Goal: Transaction & Acquisition: Purchase product/service

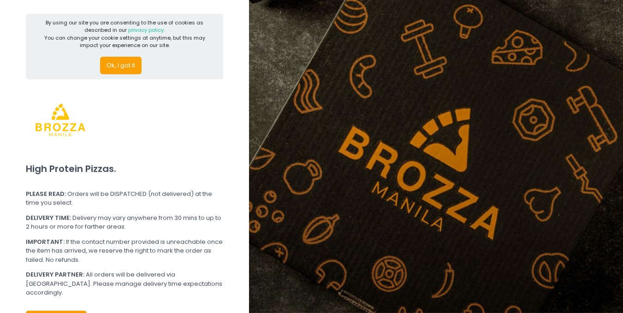
click at [129, 68] on button "Ok, I got it" at bounding box center [120, 66] width 41 height 18
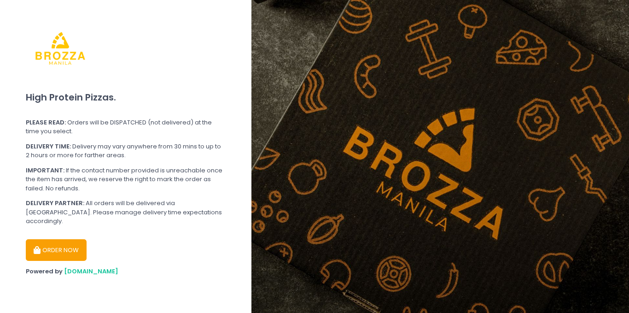
click at [59, 243] on button "ORDER NOW" at bounding box center [56, 250] width 61 height 22
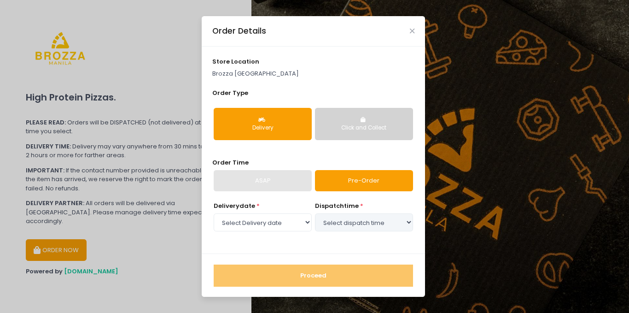
click at [280, 184] on div "ASAP" at bounding box center [263, 180] width 98 height 21
click at [275, 224] on select "Select Delivery date [DATE] [DATE] [DATE] [DATE] [DATE] [DATE]" at bounding box center [263, 222] width 98 height 18
select select "[DATE]"
click at [214, 213] on select "Select Delivery date [DATE] [DATE] [DATE] [DATE] [DATE] [DATE]" at bounding box center [263, 222] width 98 height 18
click at [337, 221] on select "Select dispatch time 12:00 PM - 12:30 PM 12:30 PM - 01:00 PM 01:00 PM - 01:30 P…" at bounding box center [364, 222] width 98 height 18
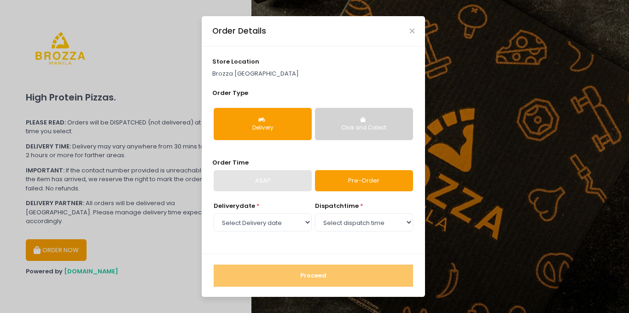
select select "17:30"
click at [315, 213] on select "Select dispatch time 12:00 PM - 12:30 PM 12:30 PM - 01:00 PM 01:00 PM - 01:30 P…" at bounding box center [364, 222] width 98 height 18
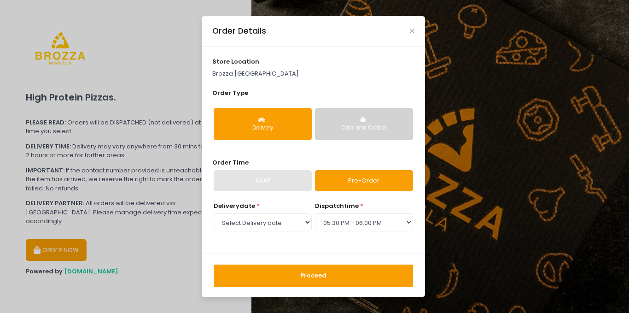
drag, startPoint x: 330, startPoint y: 273, endPoint x: 283, endPoint y: 236, distance: 59.8
click at [330, 273] on button "Proceed" at bounding box center [314, 276] width 200 height 22
